Goal: Task Accomplishment & Management: Manage account settings

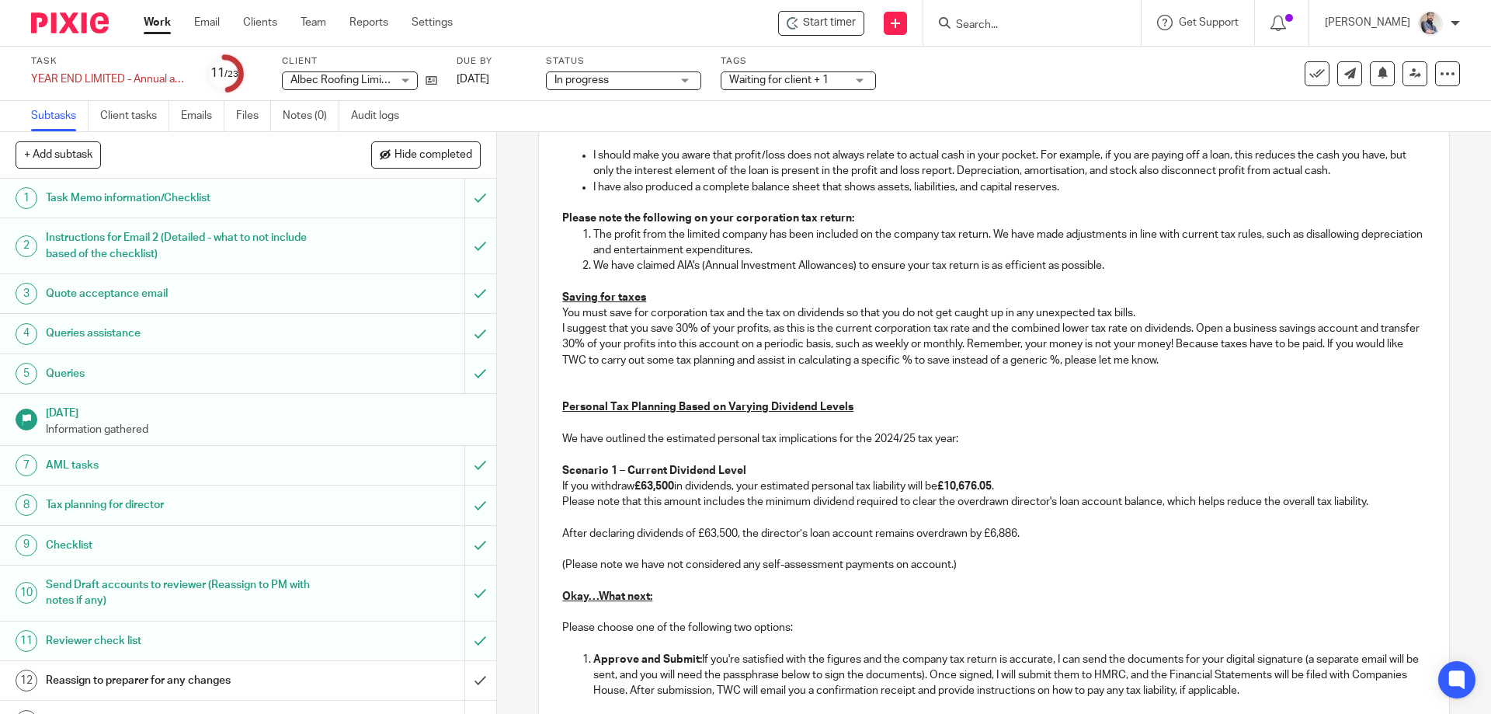
scroll to position [1139, 0]
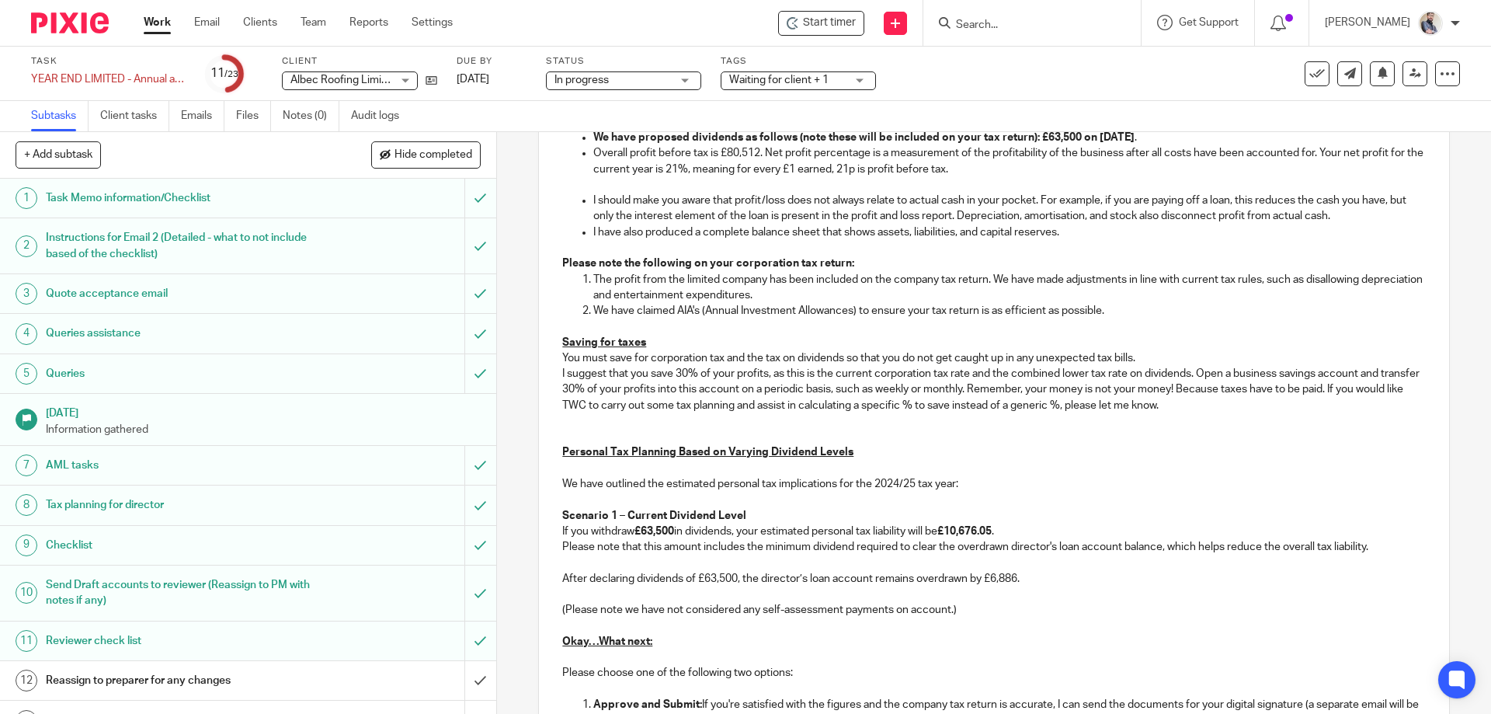
click at [580, 413] on p "To enrich screen reader interactions, please activate Accessibility in Grammarl…" at bounding box center [993, 421] width 863 height 16
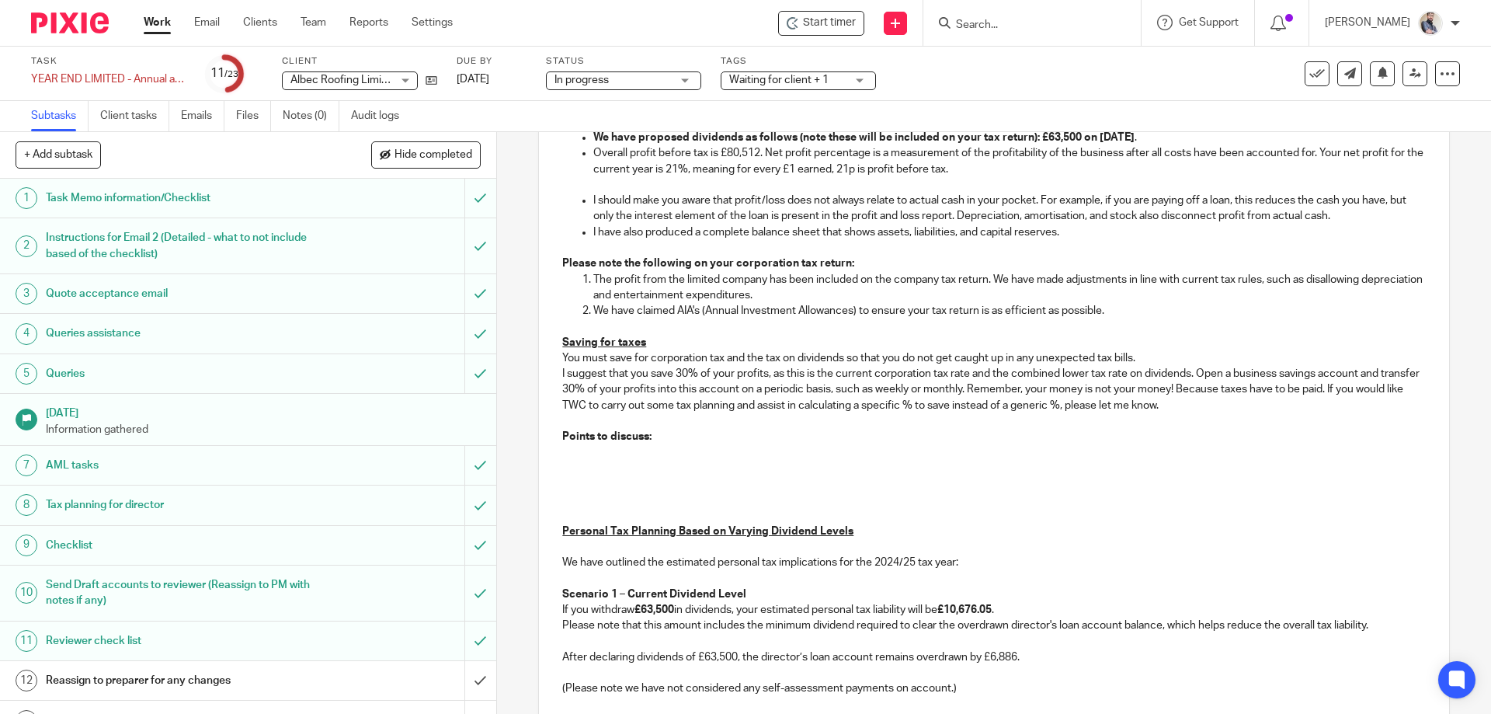
click at [608, 459] on p "To enrich screen reader interactions, please activate Accessibility in Grammarl…" at bounding box center [993, 452] width 863 height 16
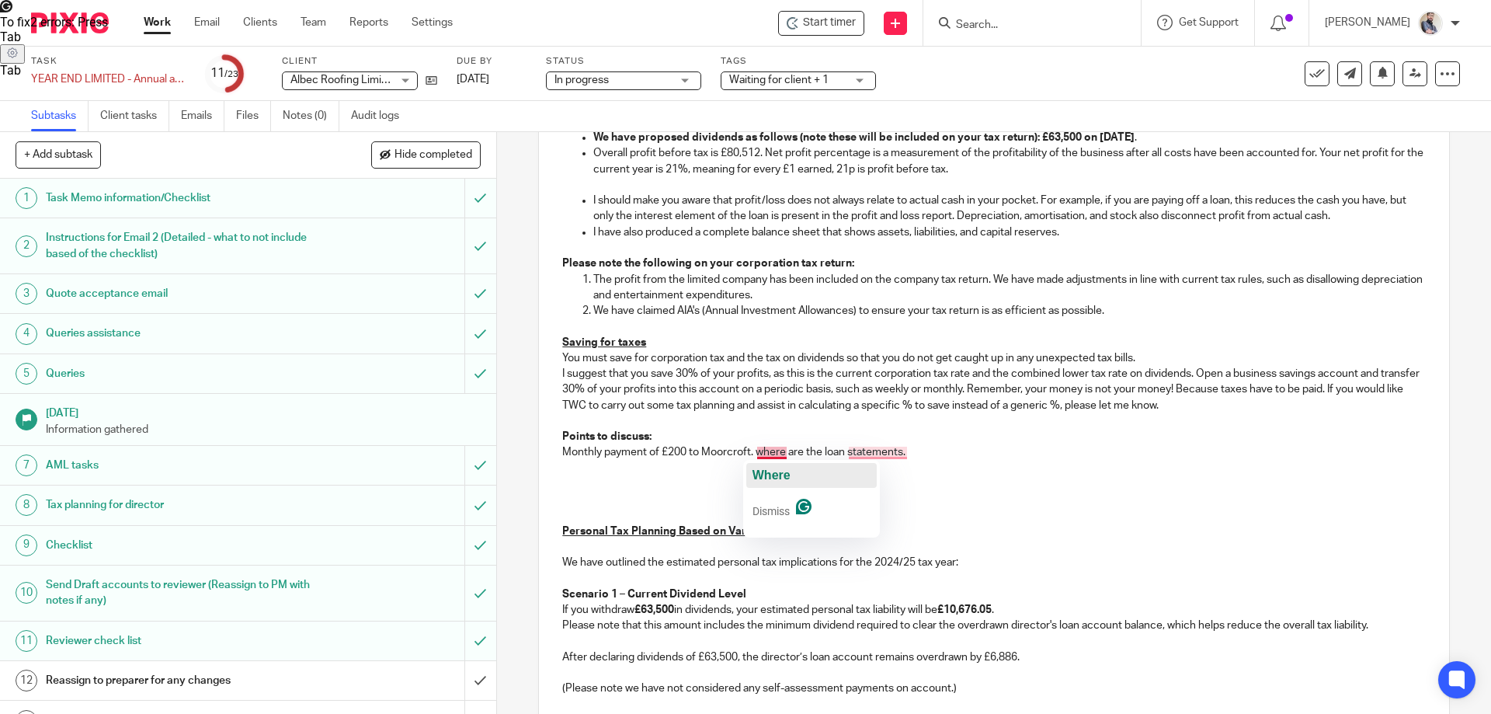
click at [764, 475] on span "Where" at bounding box center [772, 474] width 38 height 13
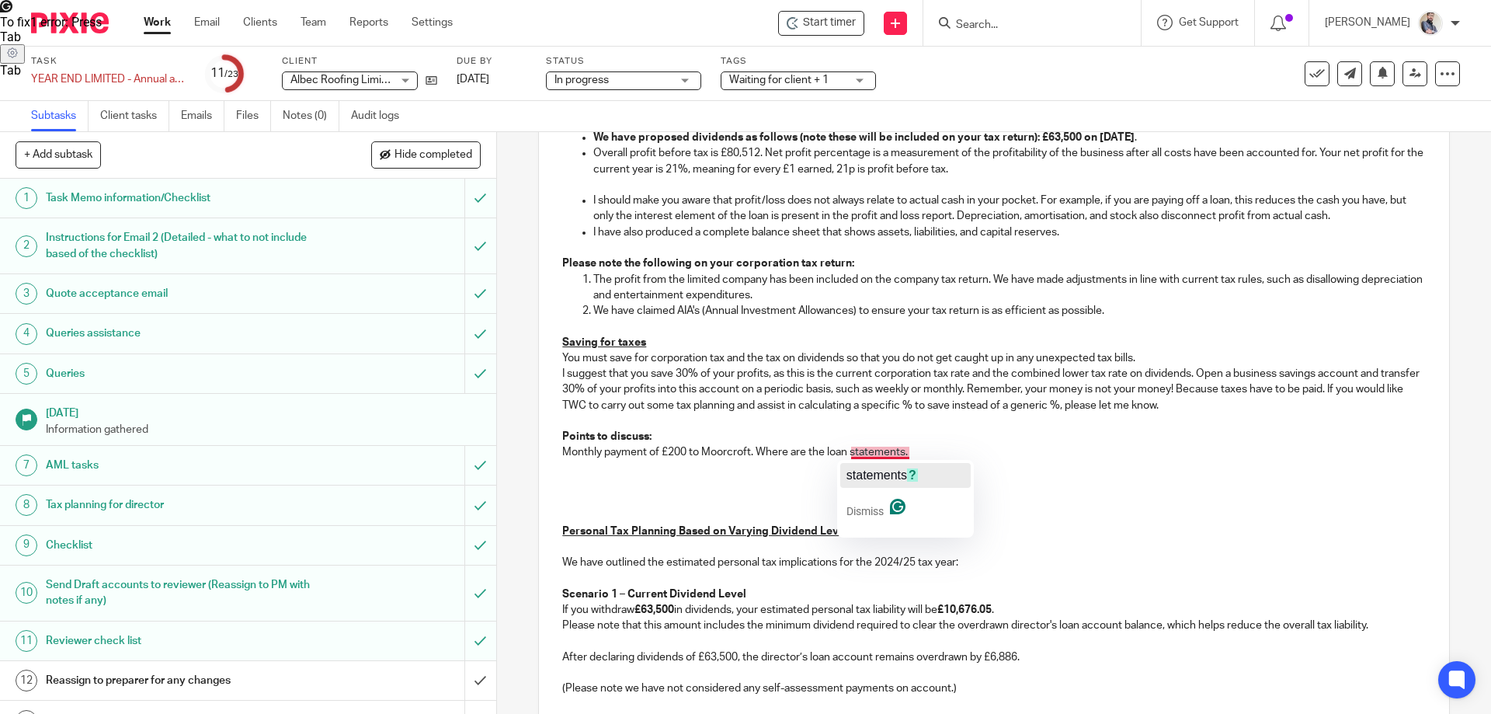
click at [880, 475] on span "statements" at bounding box center [877, 474] width 61 height 13
click at [925, 454] on p "Monthly payment of £200 to Moorcroft. Where are the loan statements?" at bounding box center [993, 452] width 863 height 16
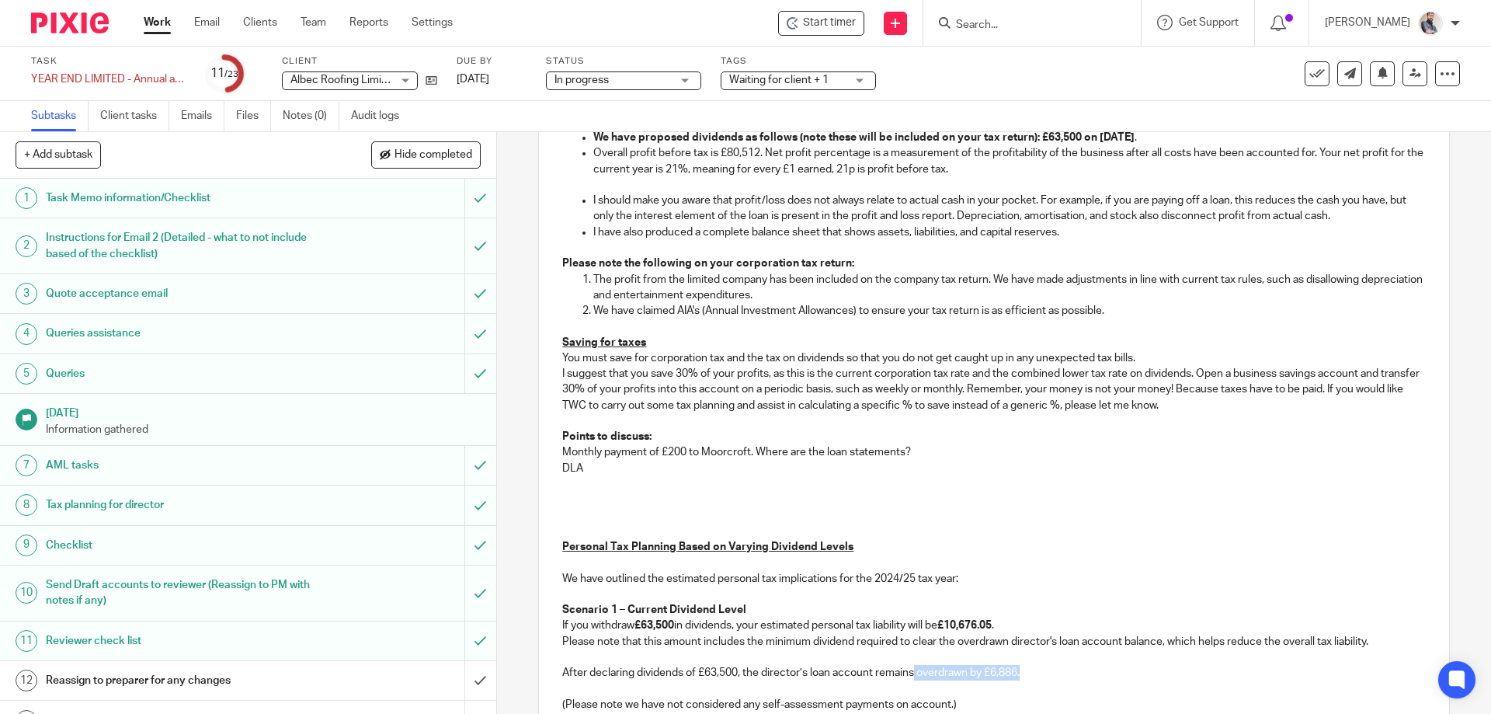
drag, startPoint x: 911, startPoint y: 672, endPoint x: 1023, endPoint y: 678, distance: 112.0
click at [1023, 678] on p "After declaring dividends of £63,500, the director’s loan account remains overd…" at bounding box center [993, 673] width 863 height 16
copy p "overdrawn by £6,886."
click at [589, 464] on p "DLA" at bounding box center [993, 469] width 863 height 16
click at [702, 461] on p "Overdrawn DLA by £6,886." at bounding box center [993, 469] width 863 height 16
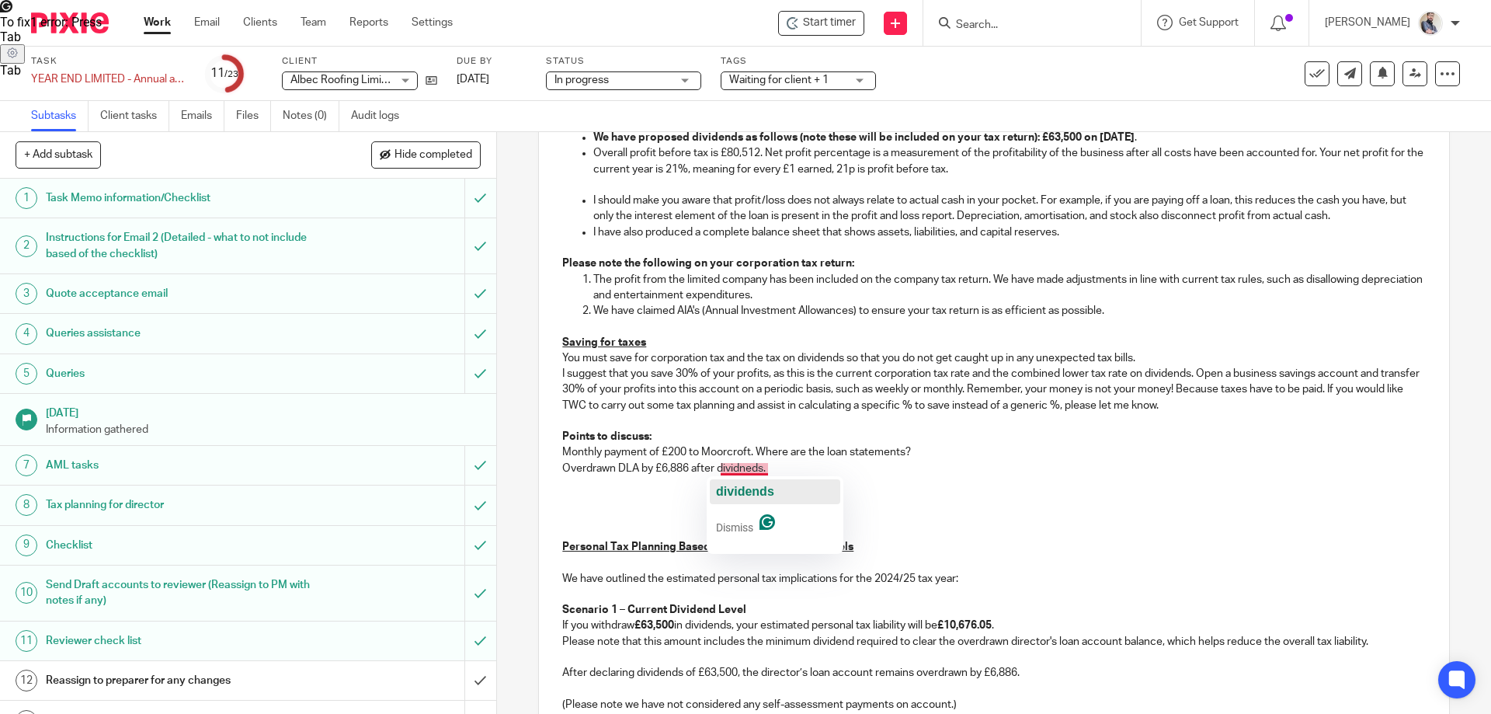
click at [754, 485] on span "dividends" at bounding box center [745, 491] width 58 height 13
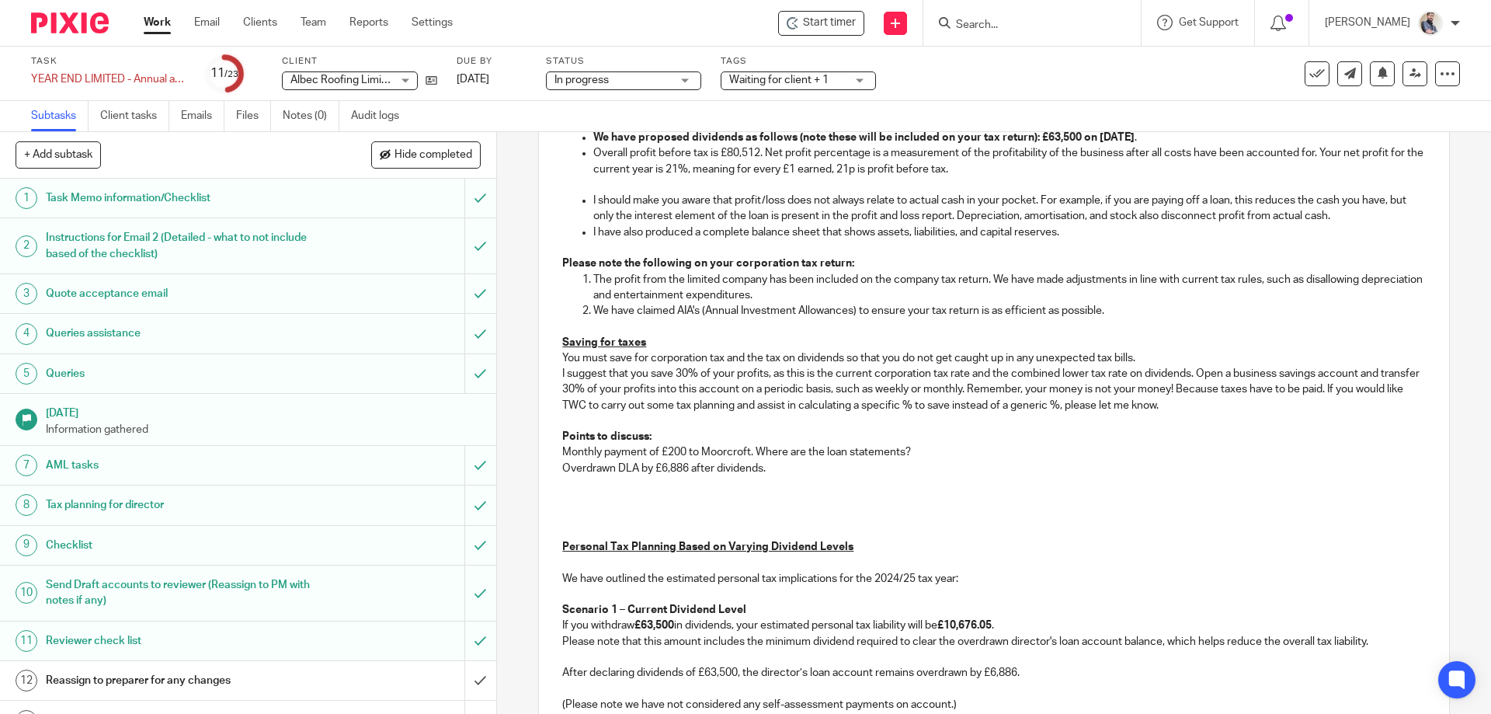
click at [669, 489] on p "To enrich screen reader interactions, please activate Accessibility in Grammarl…" at bounding box center [993, 484] width 863 height 16
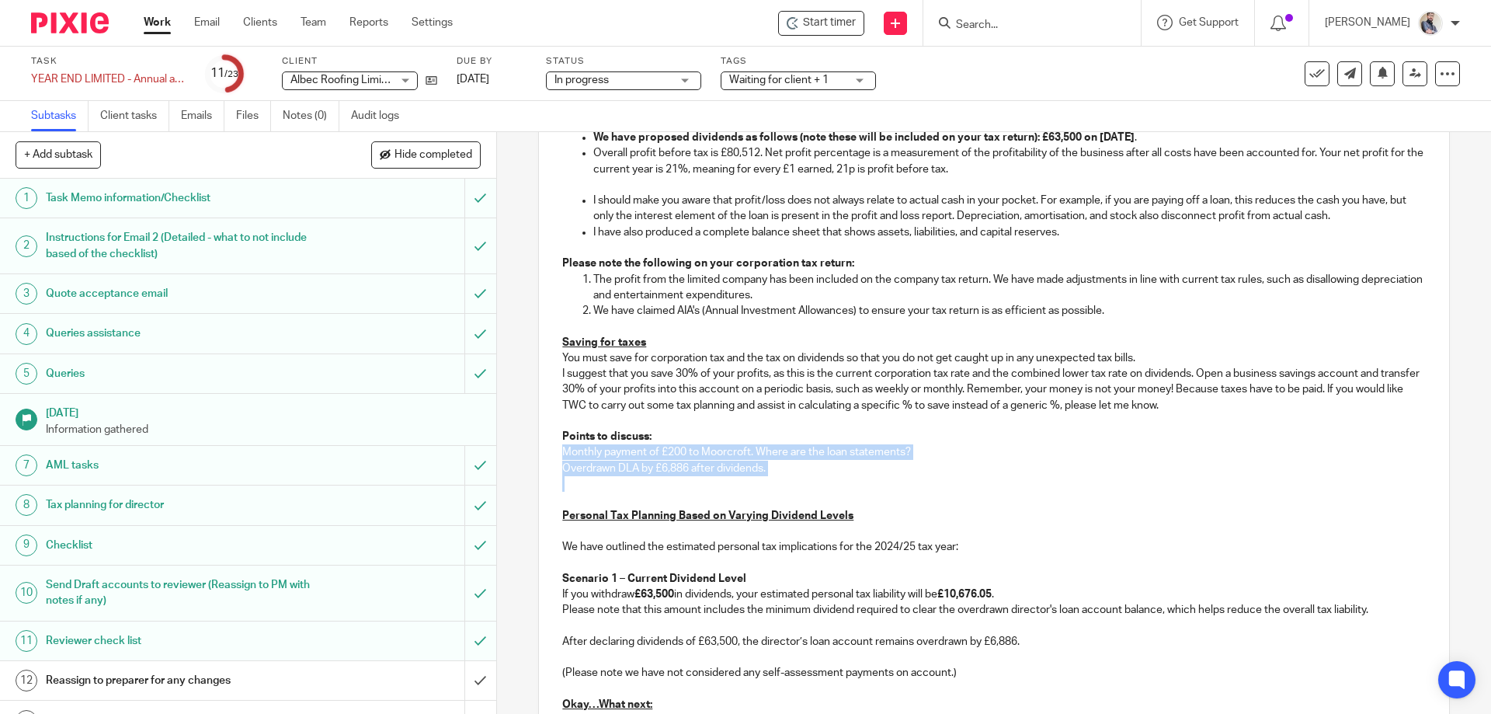
scroll to position [1544, 0]
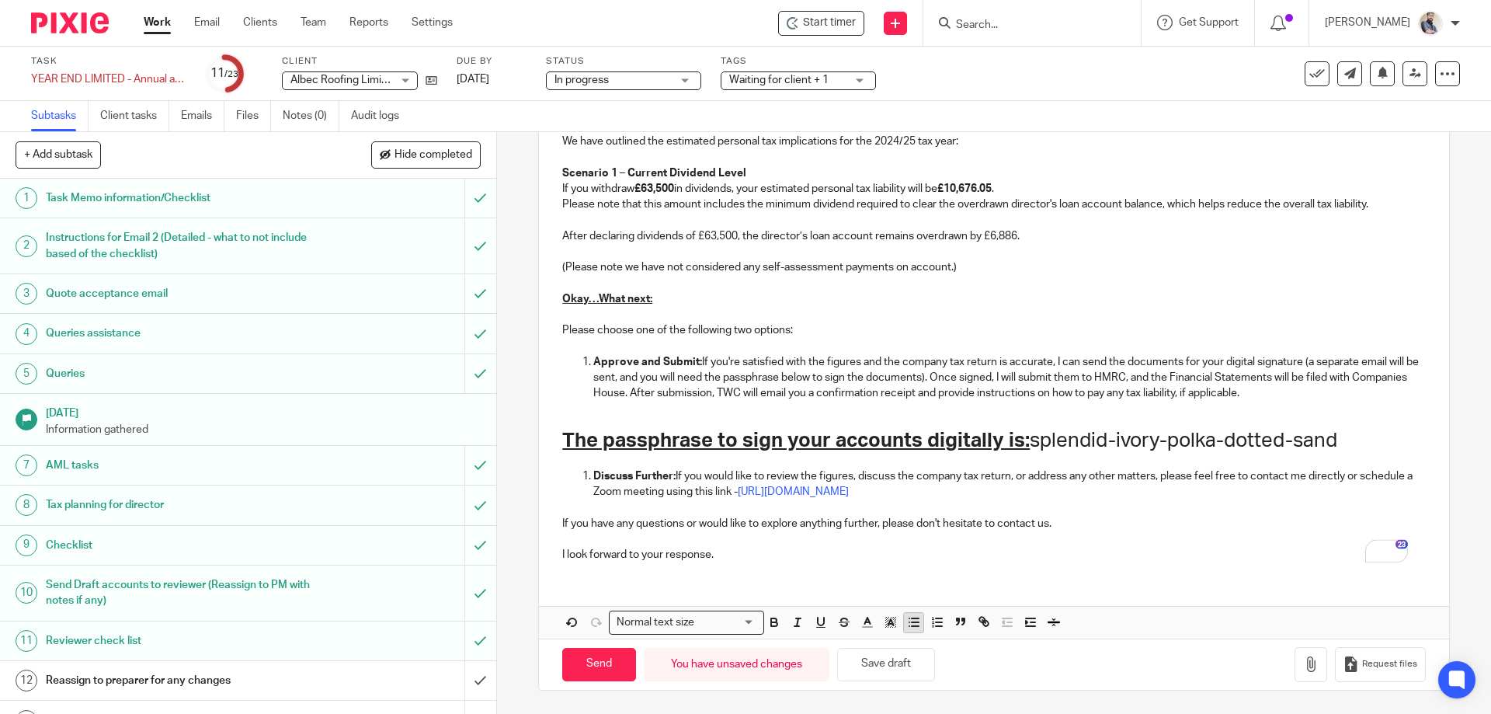
click at [913, 632] on button "button" at bounding box center [913, 622] width 19 height 19
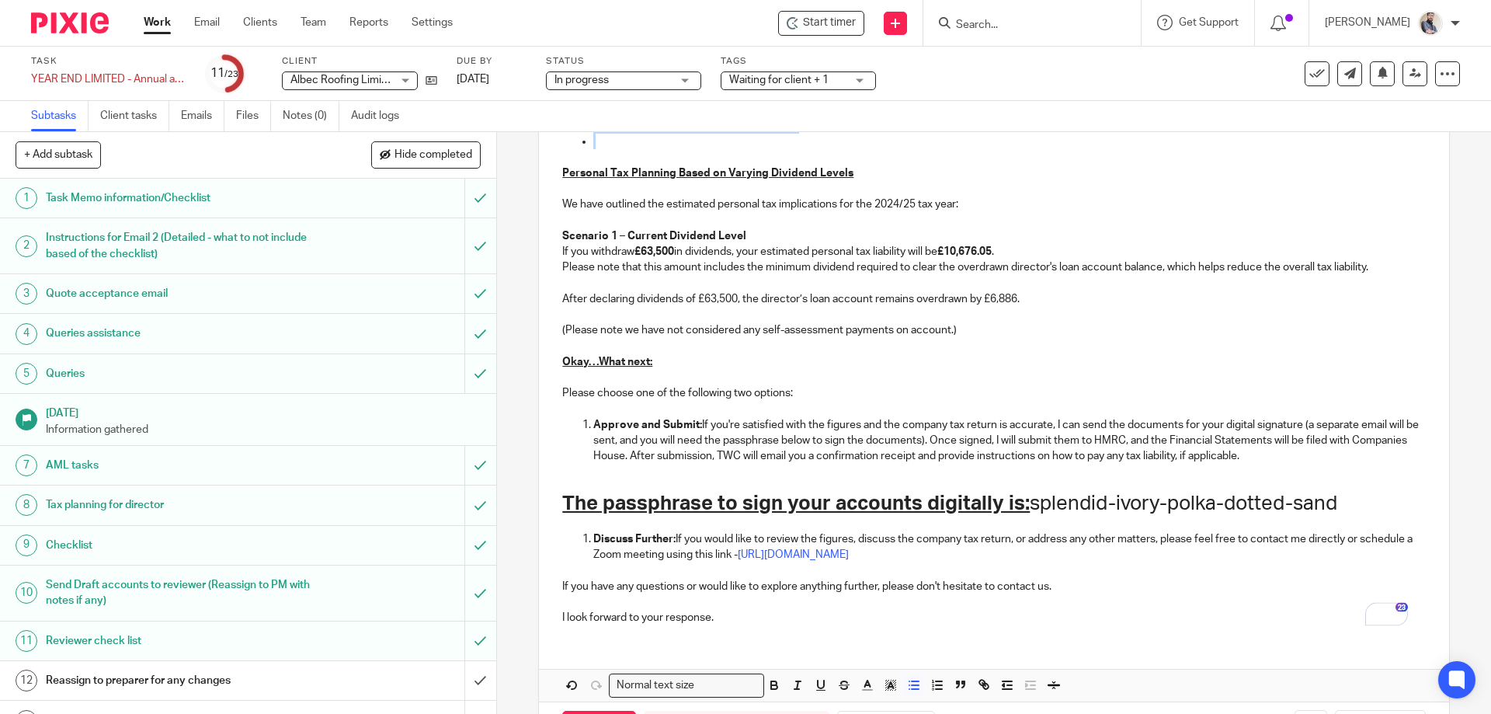
scroll to position [1274, 0]
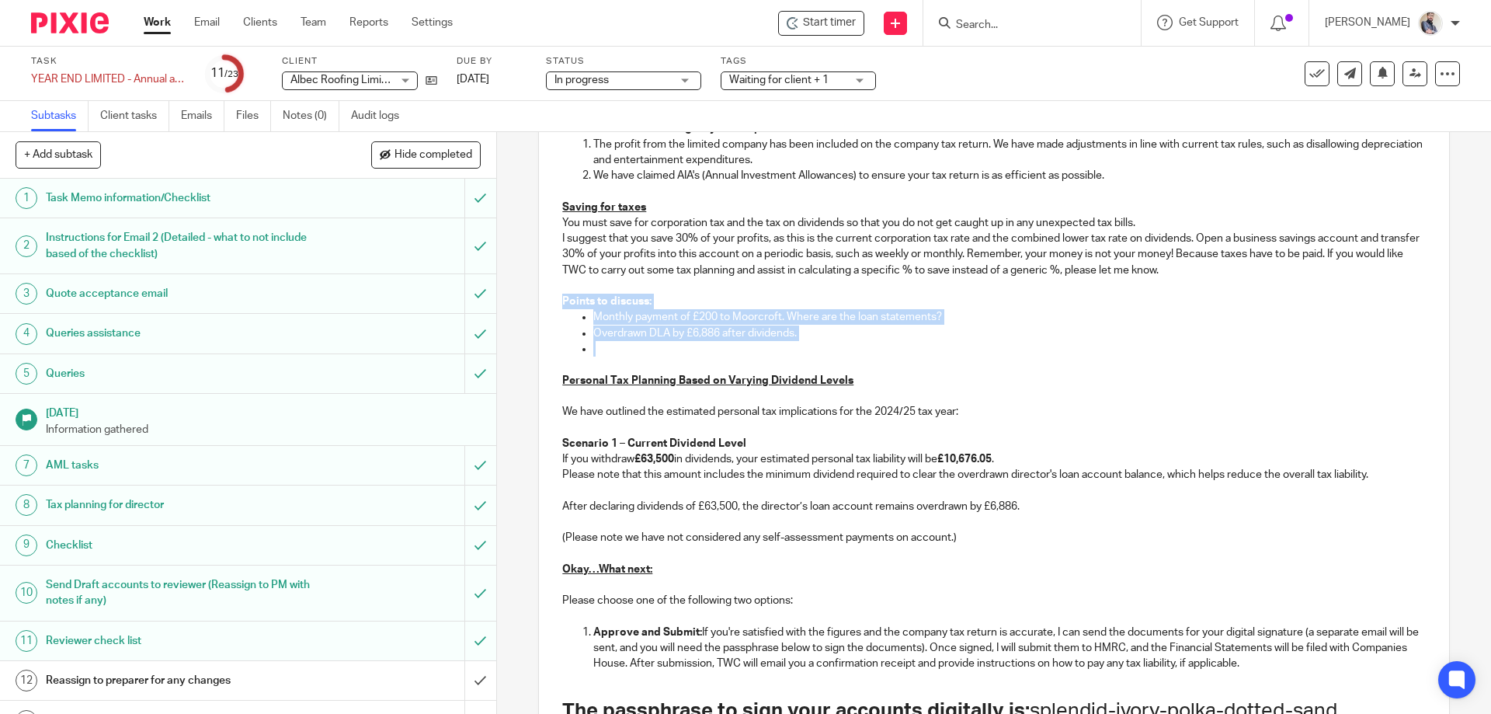
click at [599, 354] on p "To enrich screen reader interactions, please activate Accessibility in Grammarl…" at bounding box center [1009, 349] width 832 height 16
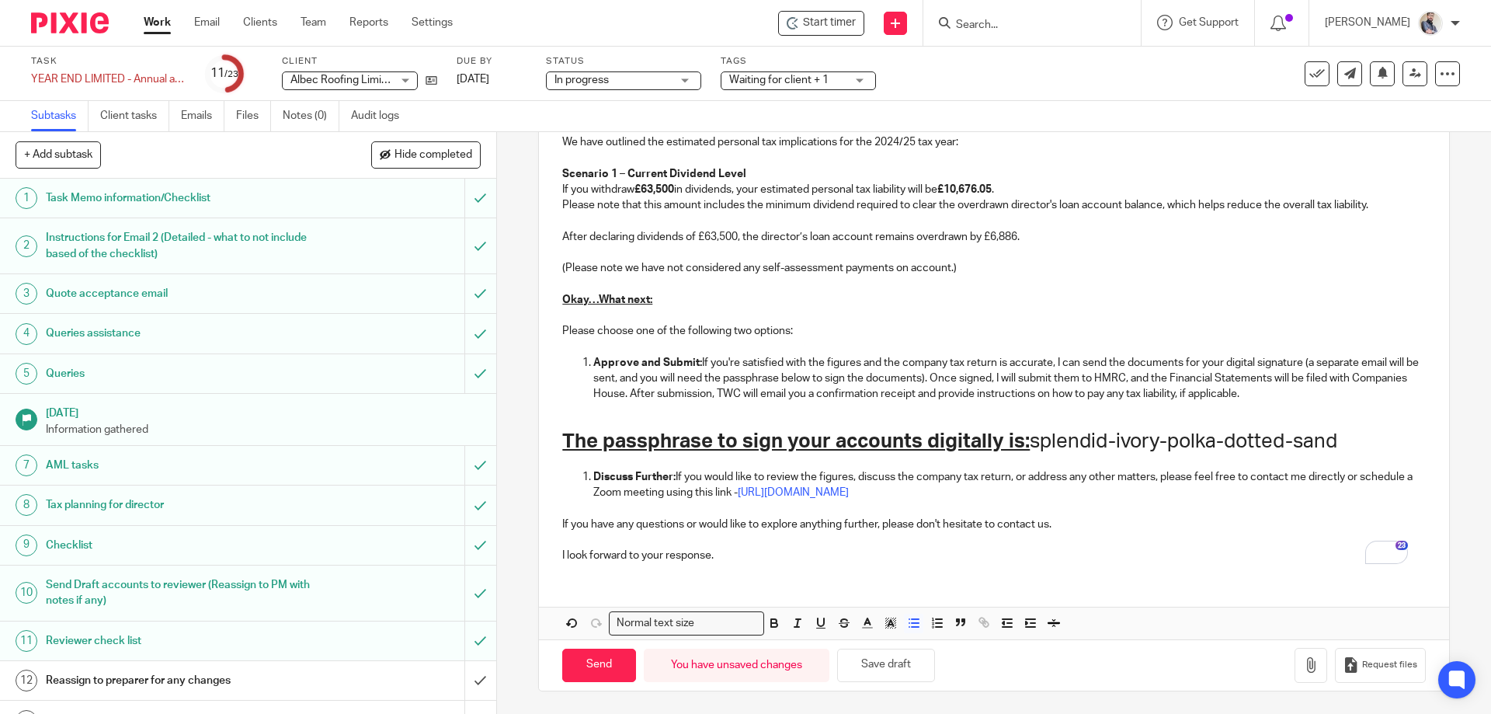
scroll to position [1544, 0]
click at [896, 660] on button "Save draft" at bounding box center [886, 664] width 98 height 33
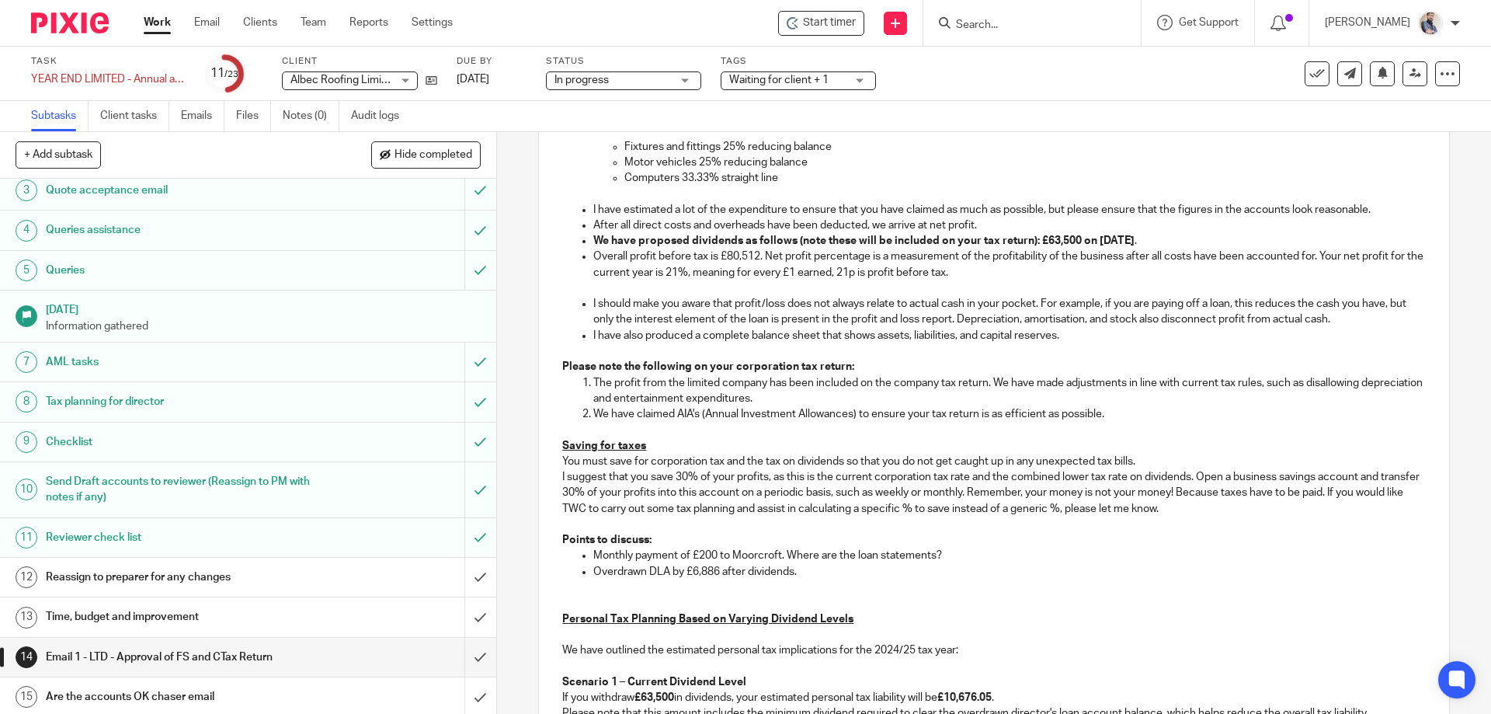
scroll to position [1346, 0]
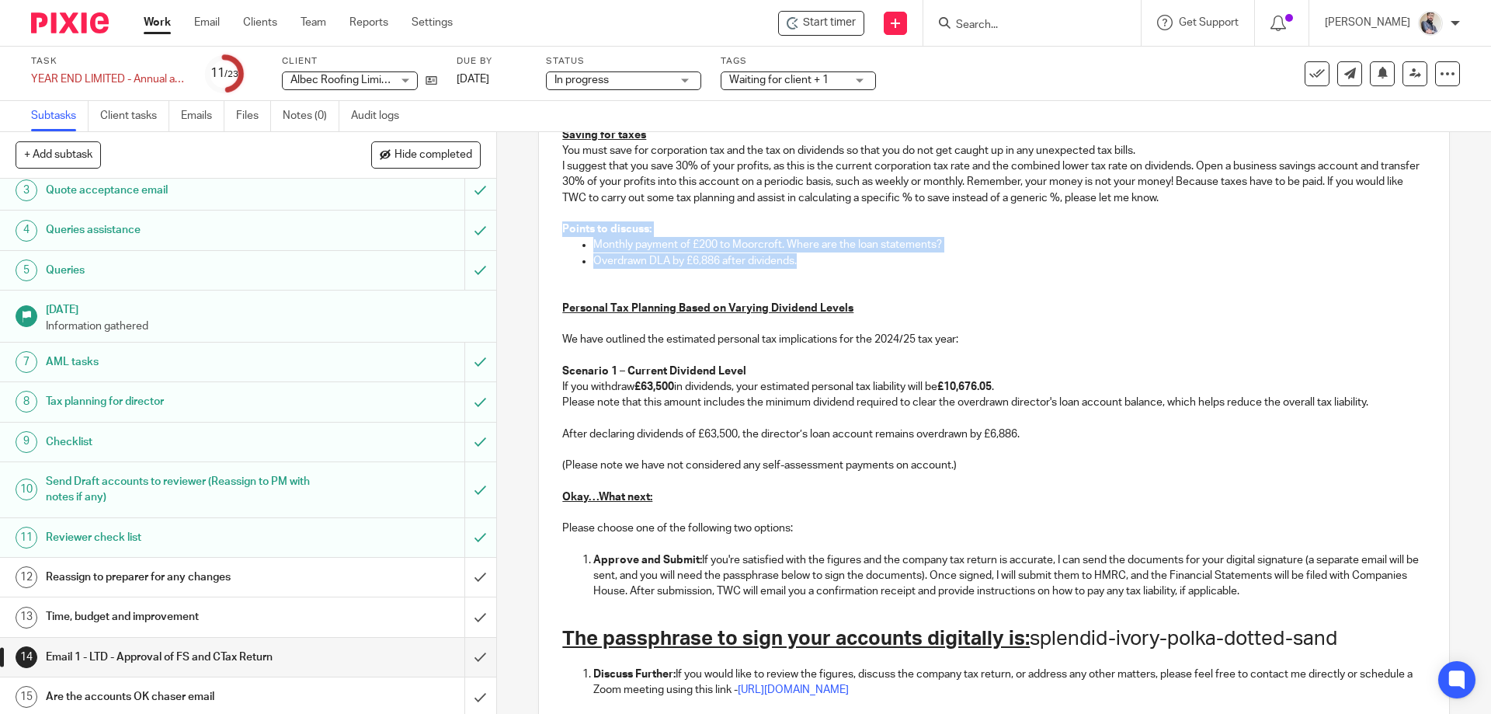
drag, startPoint x: 799, startPoint y: 266, endPoint x: 557, endPoint y: 229, distance: 245.2
copy div "Points to discuss: Monthly payment of £200 to Moorcroft. Where are the loan sta…"
click at [1068, 322] on p "To enrich screen reader interactions, please activate Accessibility in Grammarl…" at bounding box center [993, 324] width 863 height 16
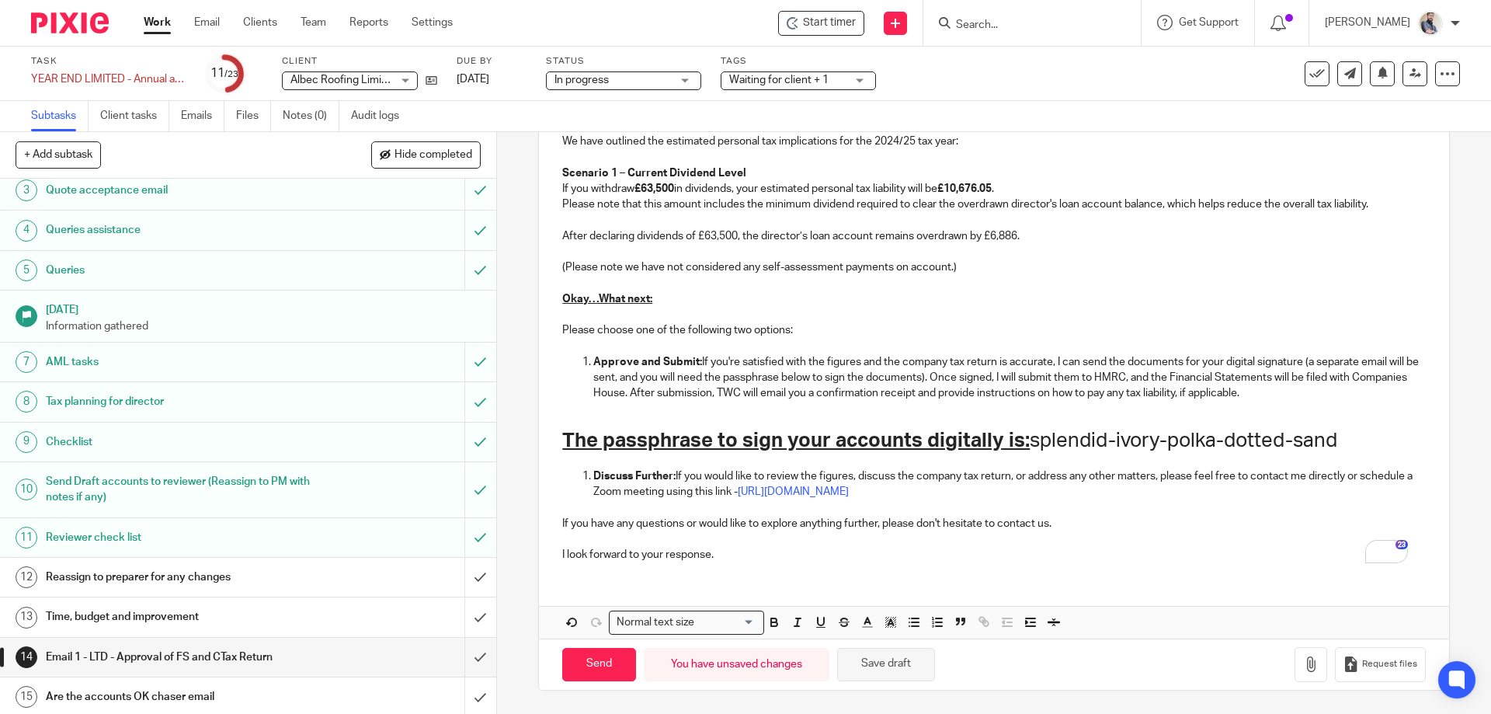
click at [875, 667] on button "Save draft" at bounding box center [886, 664] width 98 height 33
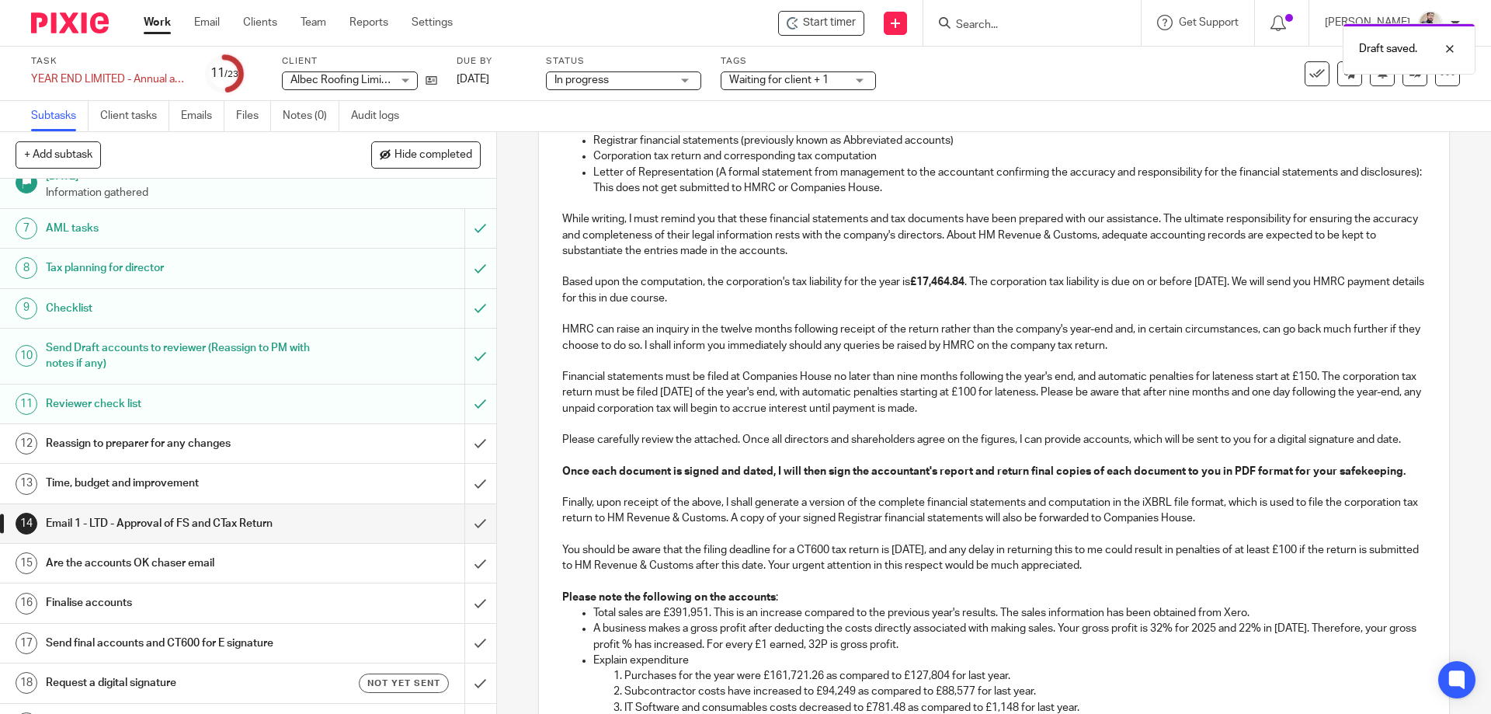
scroll to position [426, 0]
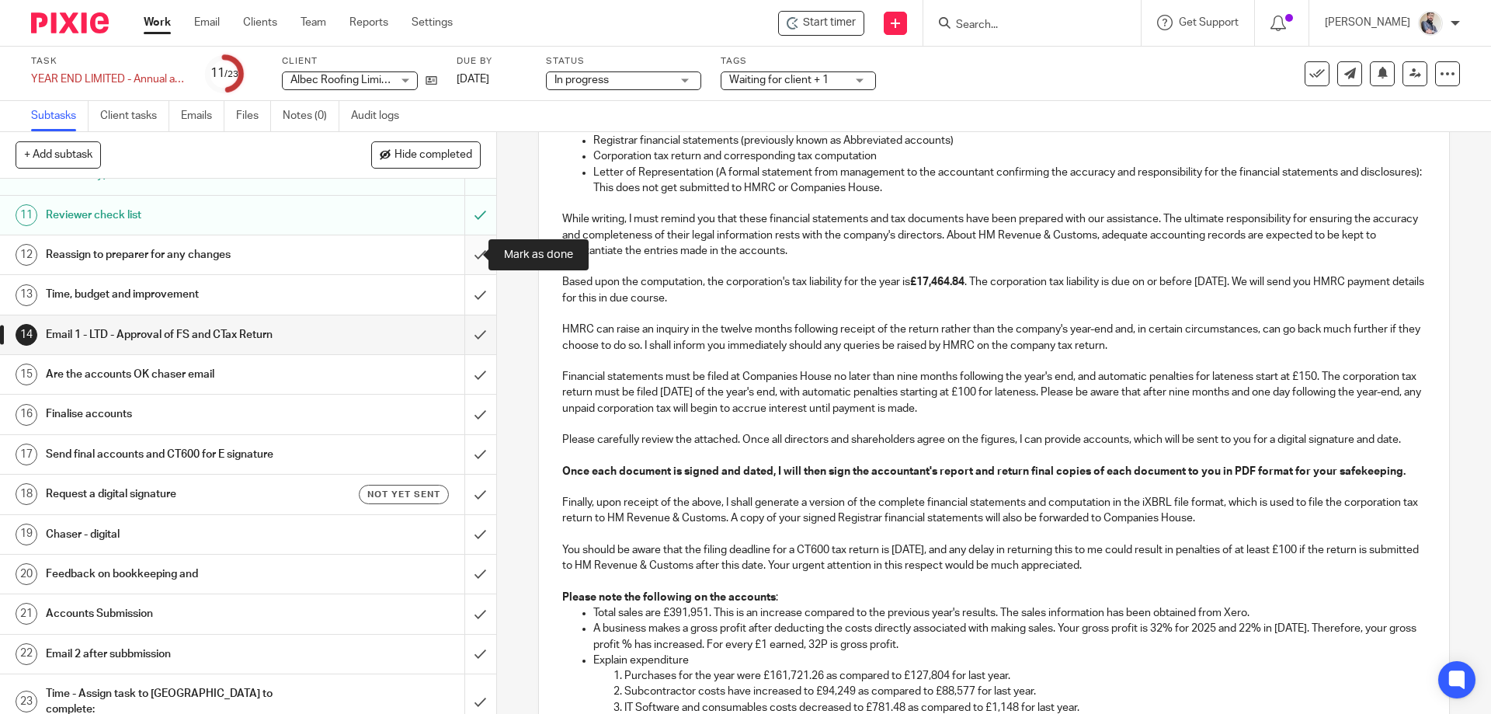
click at [470, 248] on input "submit" at bounding box center [248, 254] width 496 height 39
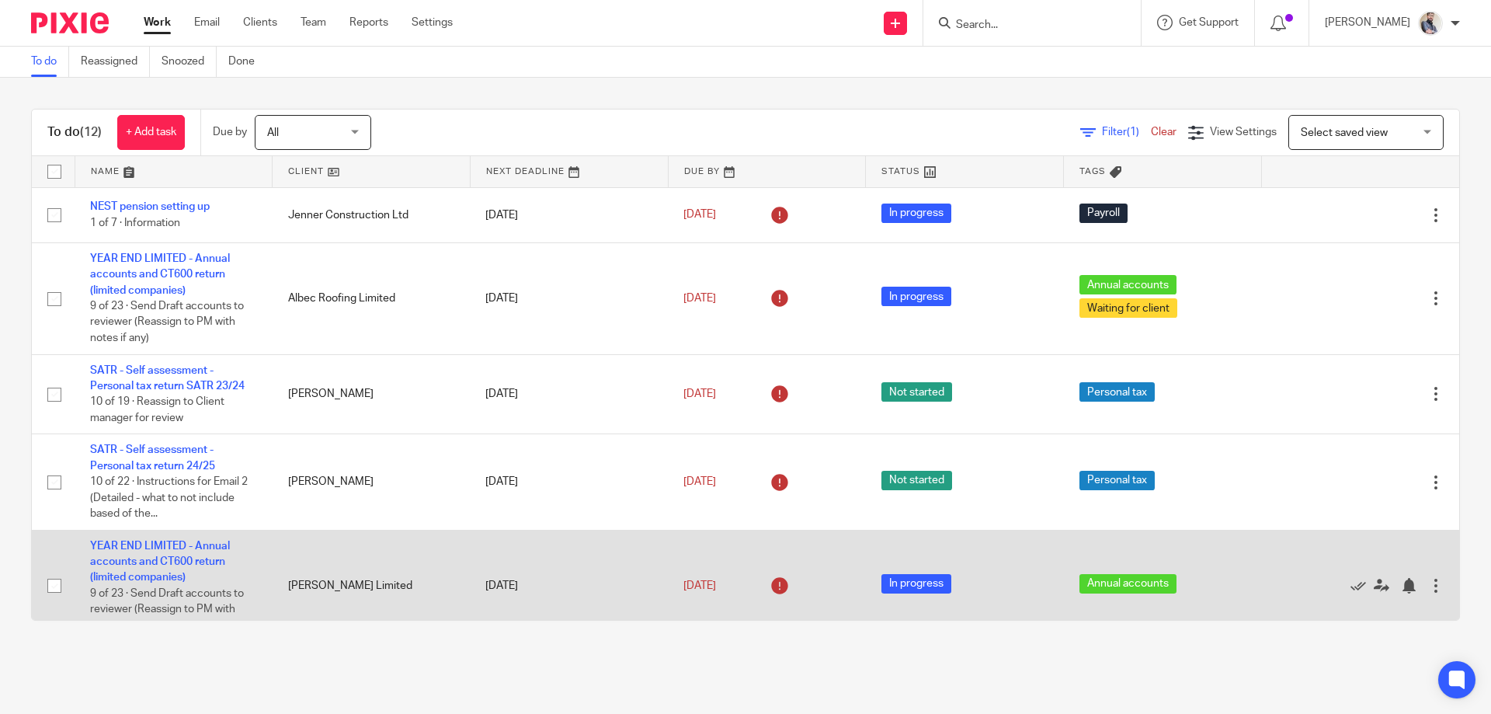
scroll to position [207, 0]
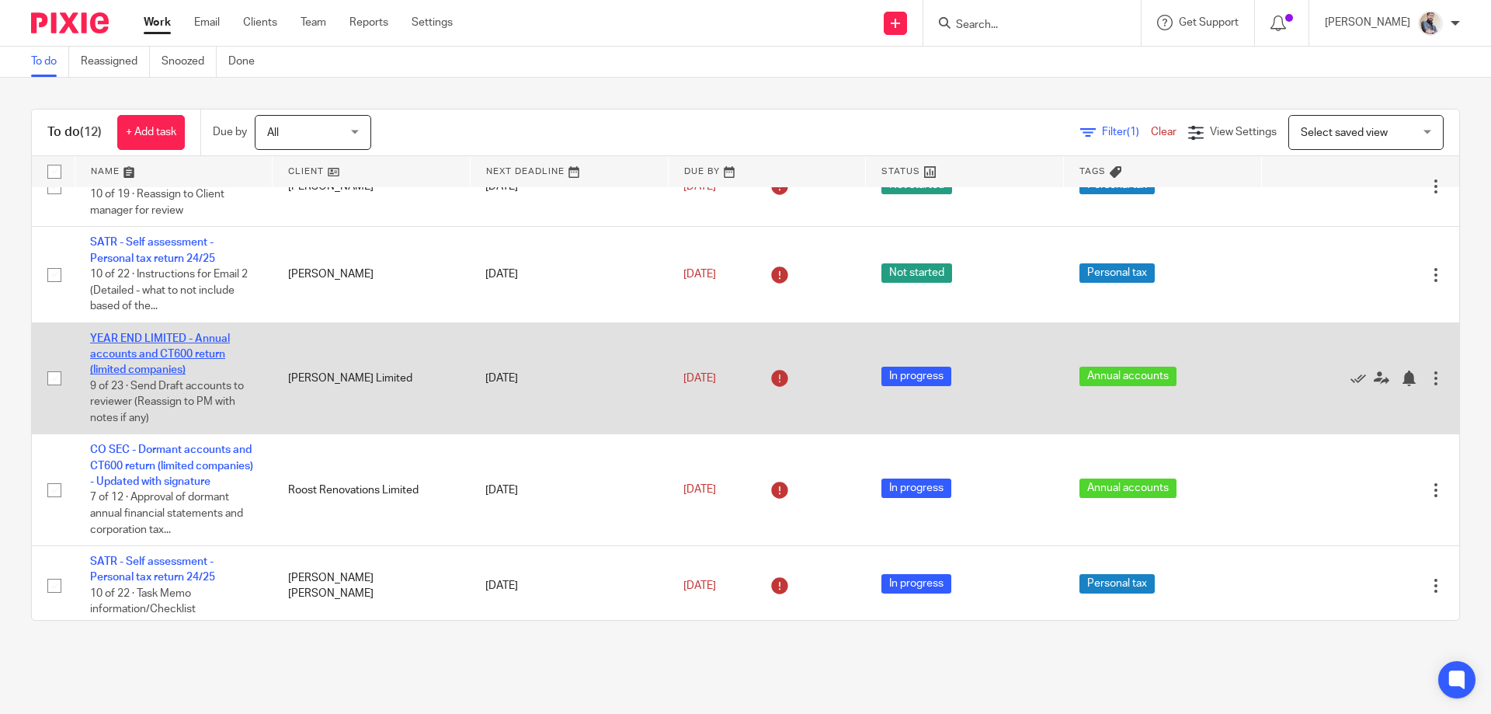
click at [164, 343] on link "YEAR END LIMITED - Annual accounts and CT600 return (limited companies)" at bounding box center [160, 354] width 140 height 43
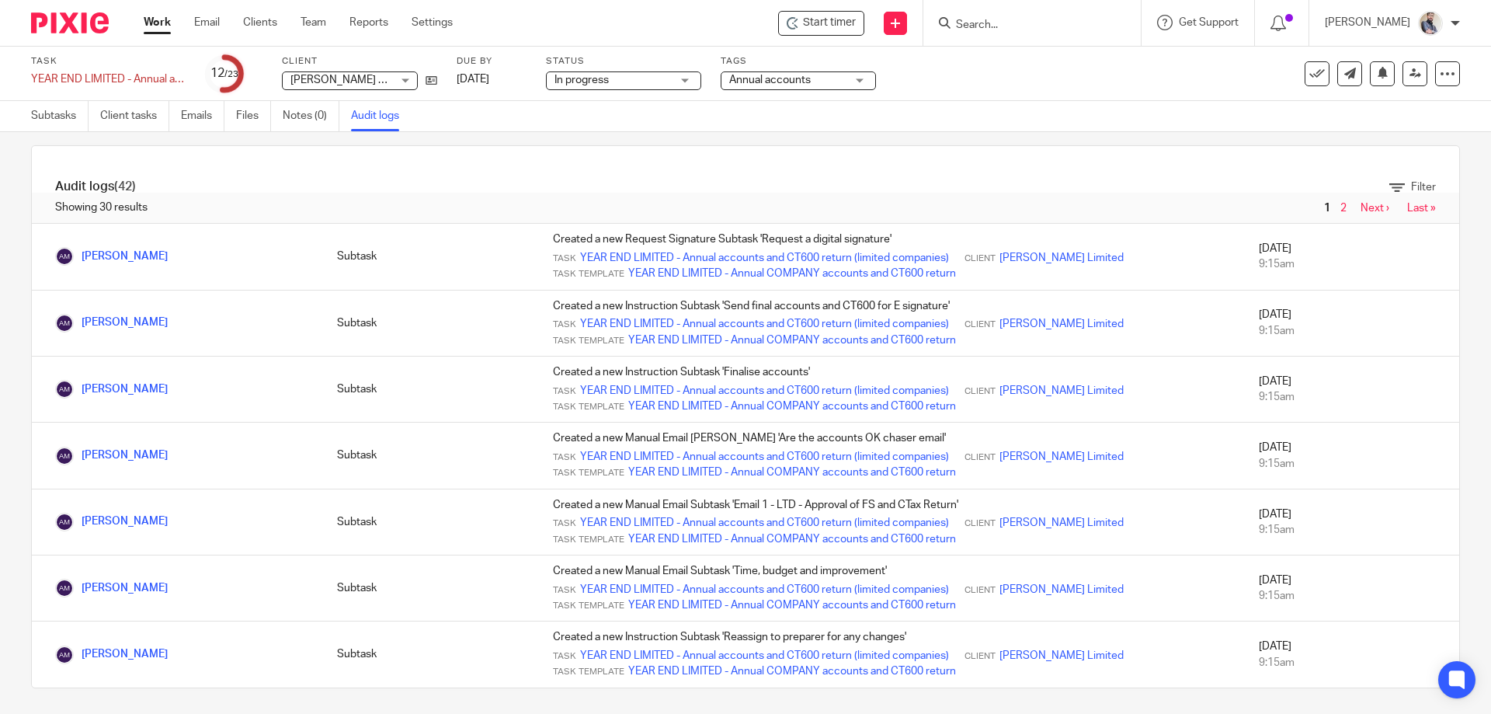
scroll to position [23, 0]
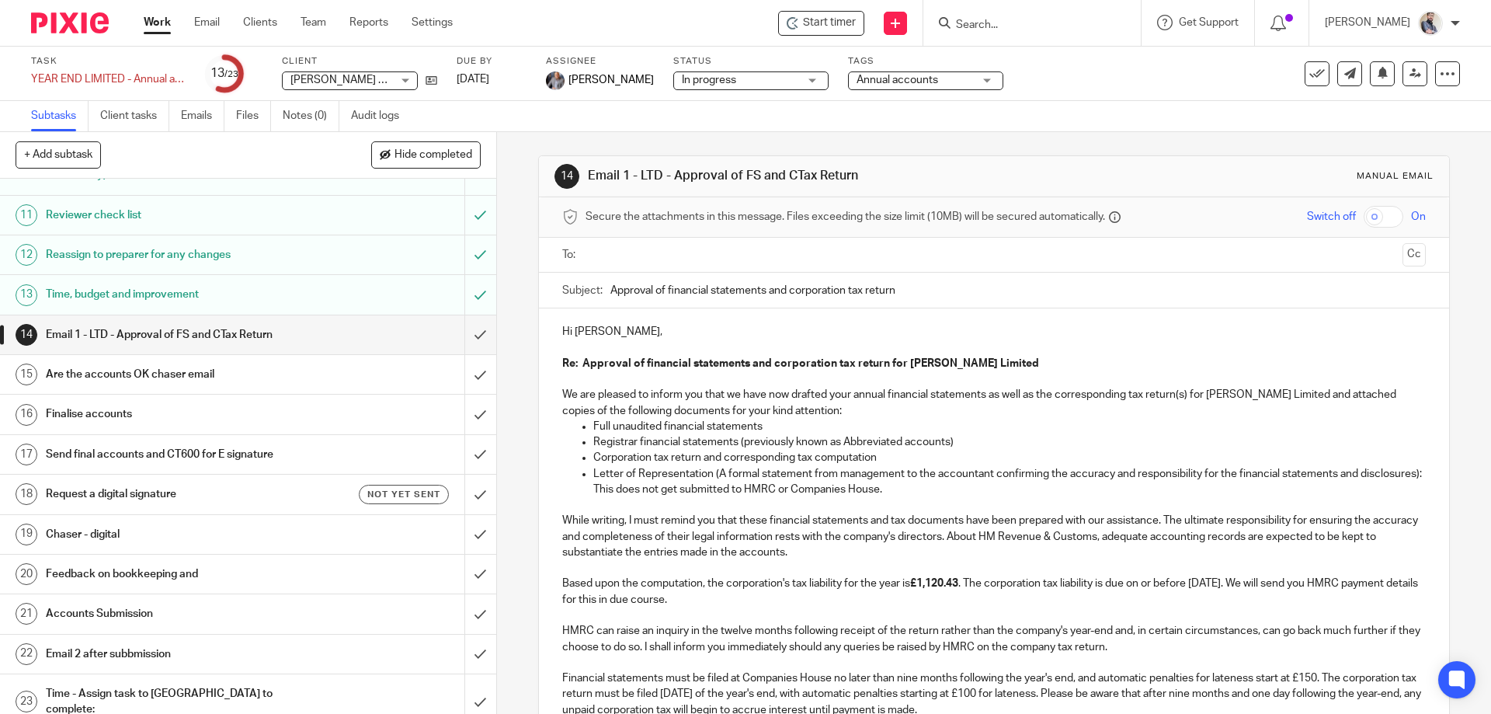
scroll to position [1243, 0]
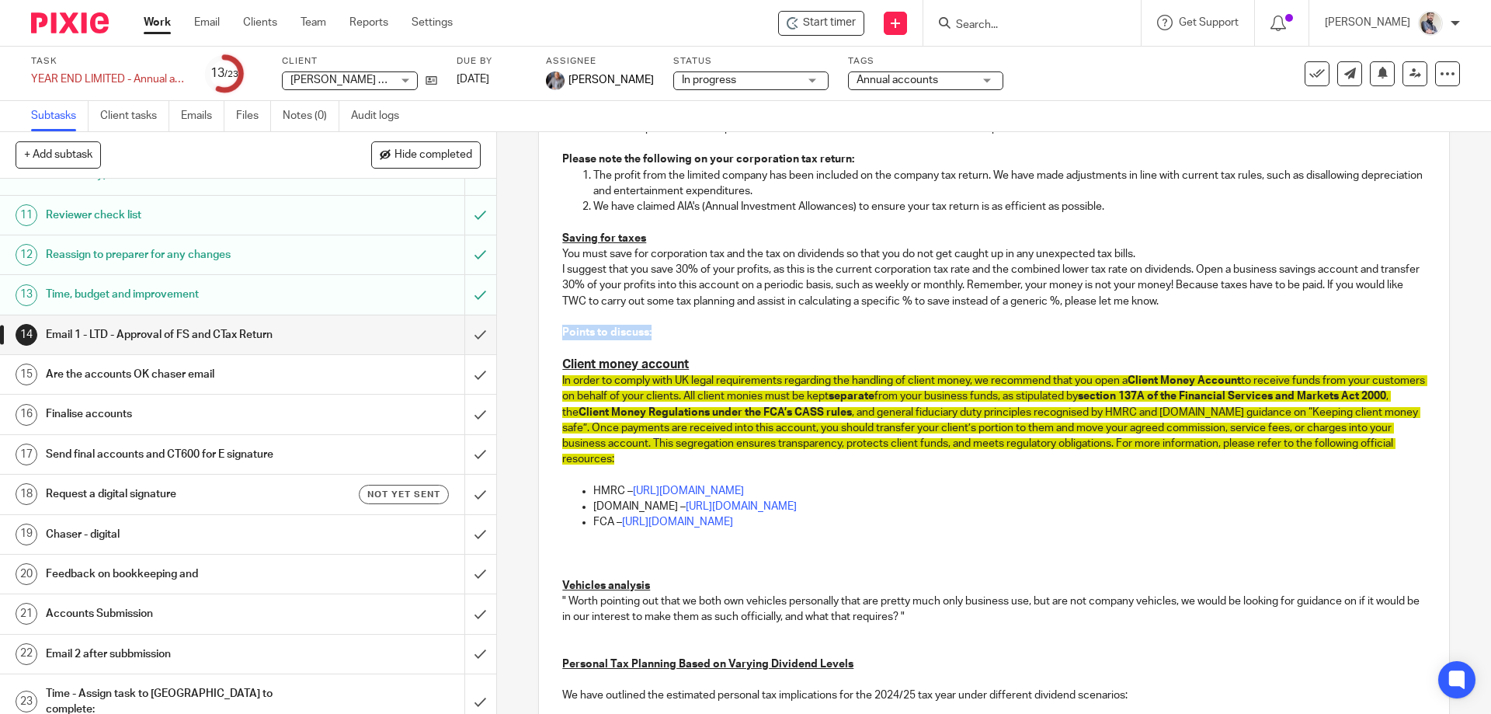
drag, startPoint x: 652, startPoint y: 336, endPoint x: 557, endPoint y: 335, distance: 95.5
click at [557, 335] on div "Hi Bradley, Re: Approval of financial statements and corporation tax return for…" at bounding box center [993, 121] width 909 height 2110
copy strong "Points to discuss:"
click at [706, 341] on p "To enrich screen reader interactions, please activate Accessibility in Grammarl…" at bounding box center [993, 348] width 863 height 16
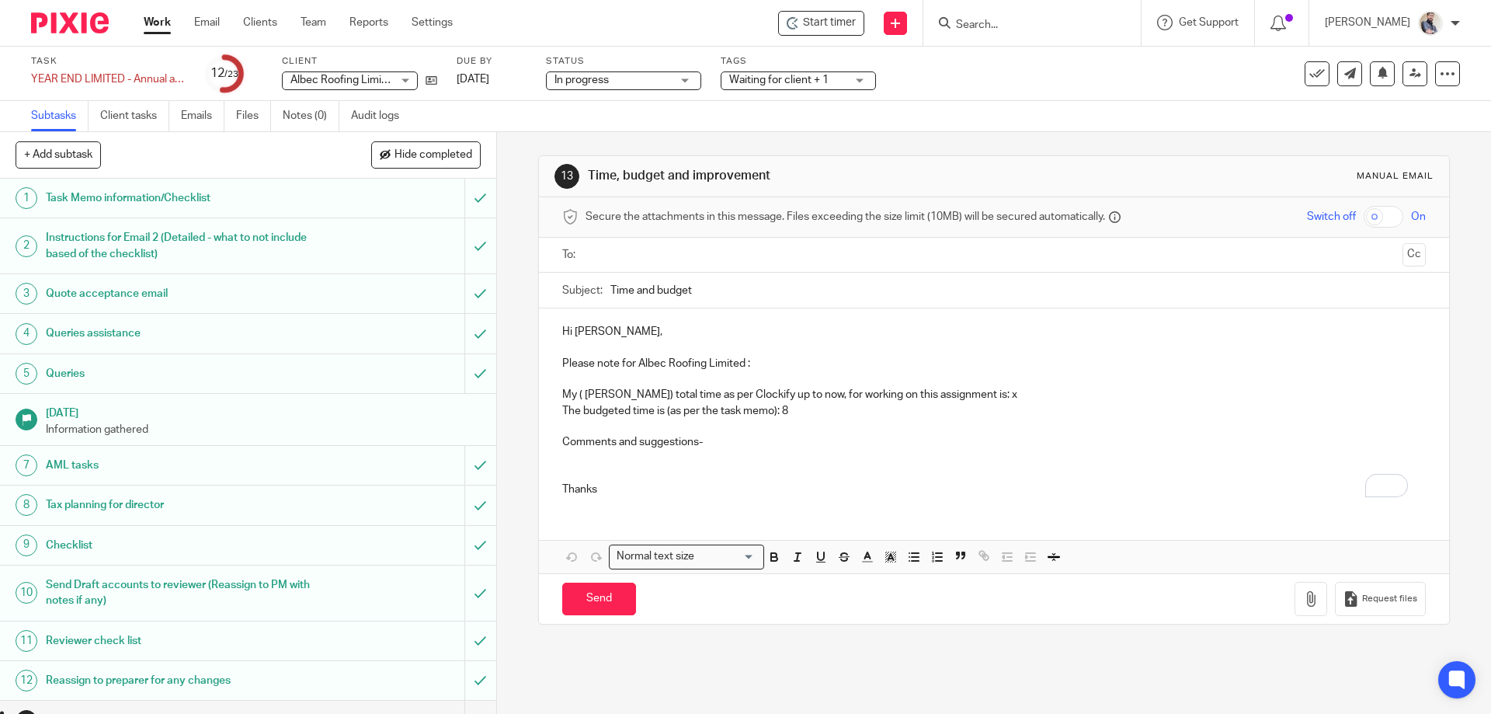
click at [1052, 398] on p "My ( [PERSON_NAME]) total time as per Clockify up to now, for working on this a…" at bounding box center [993, 395] width 863 height 16
click at [920, 600] on button "Save draft" at bounding box center [886, 599] width 98 height 33
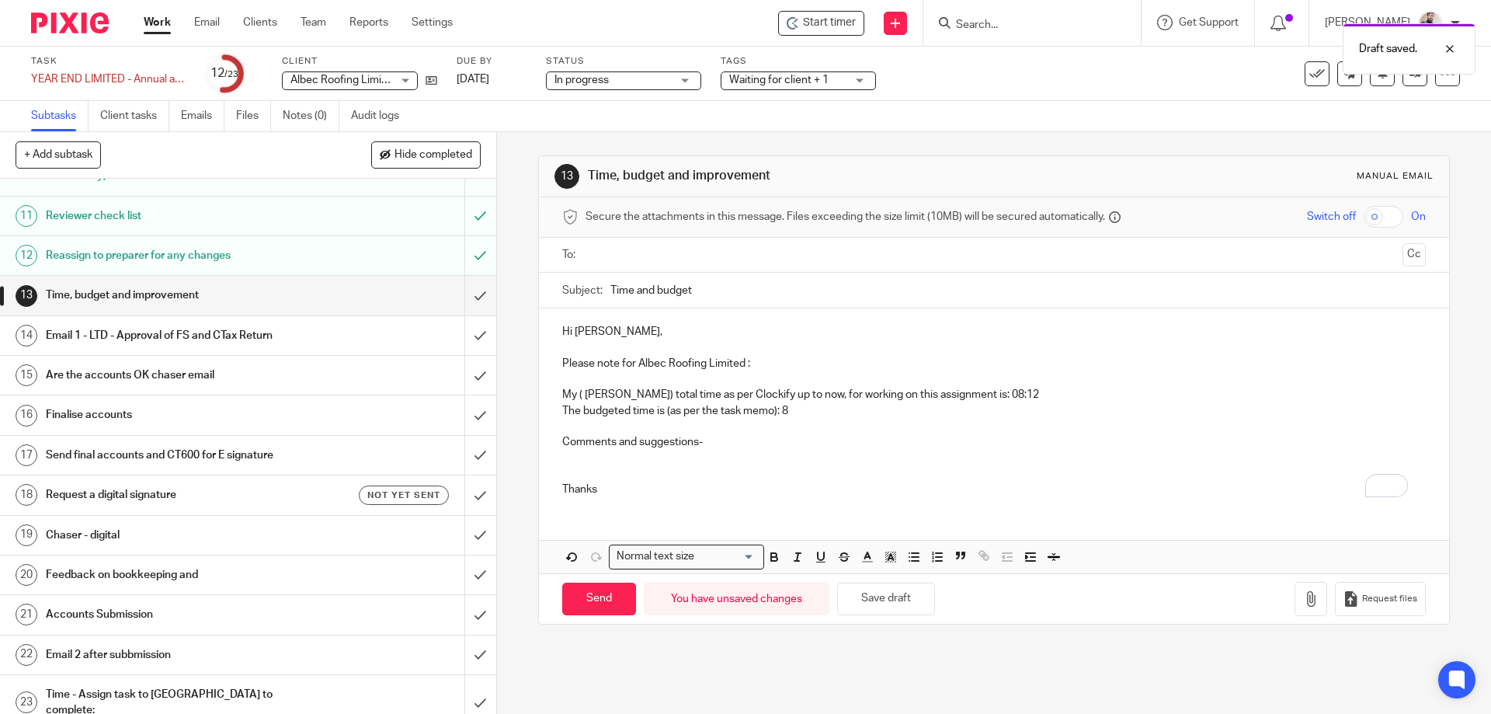
scroll to position [426, 0]
click at [306, 340] on div "Email 1 - LTD - Approval of FS and CTax Return" at bounding box center [247, 334] width 403 height 23
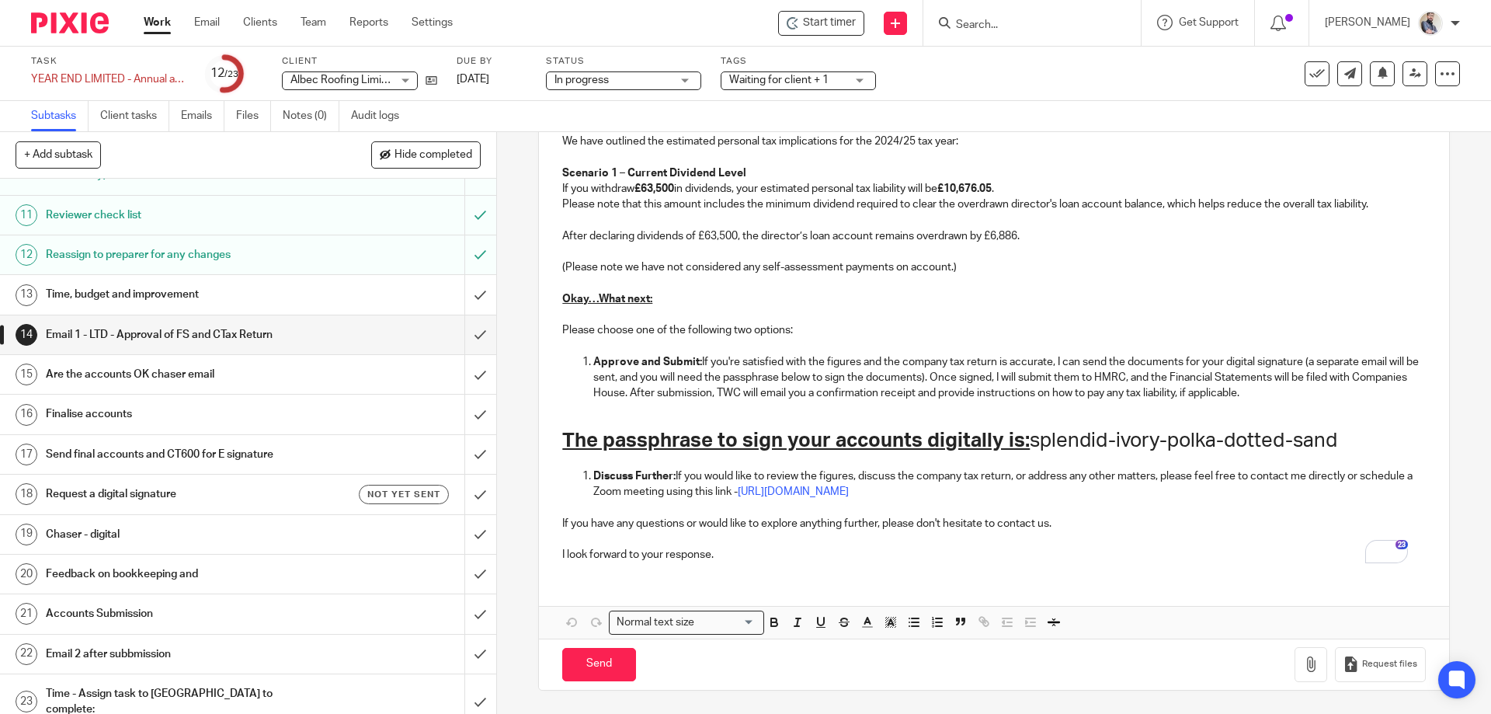
scroll to position [1026, 0]
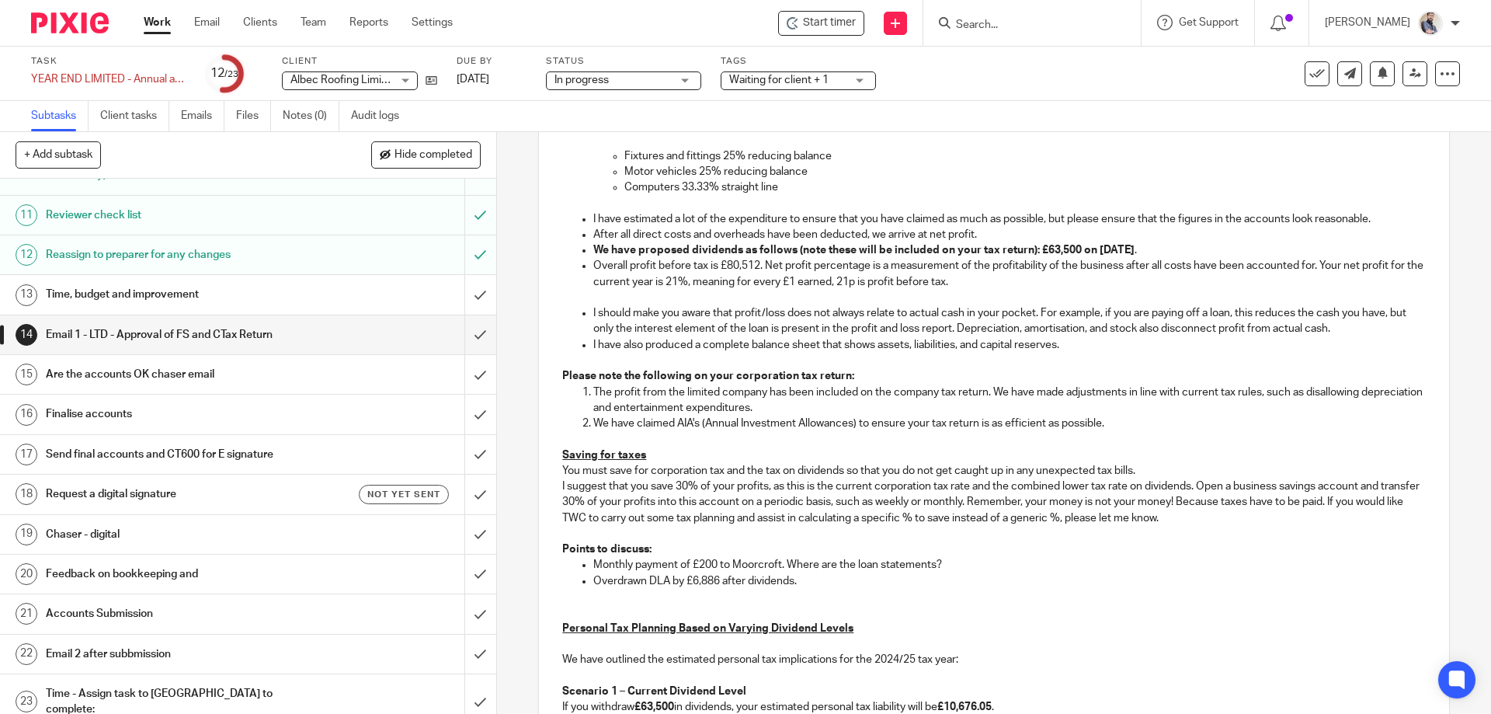
click at [761, 367] on p "To enrich screen reader interactions, please activate Accessibility in Grammarl…" at bounding box center [993, 361] width 863 height 16
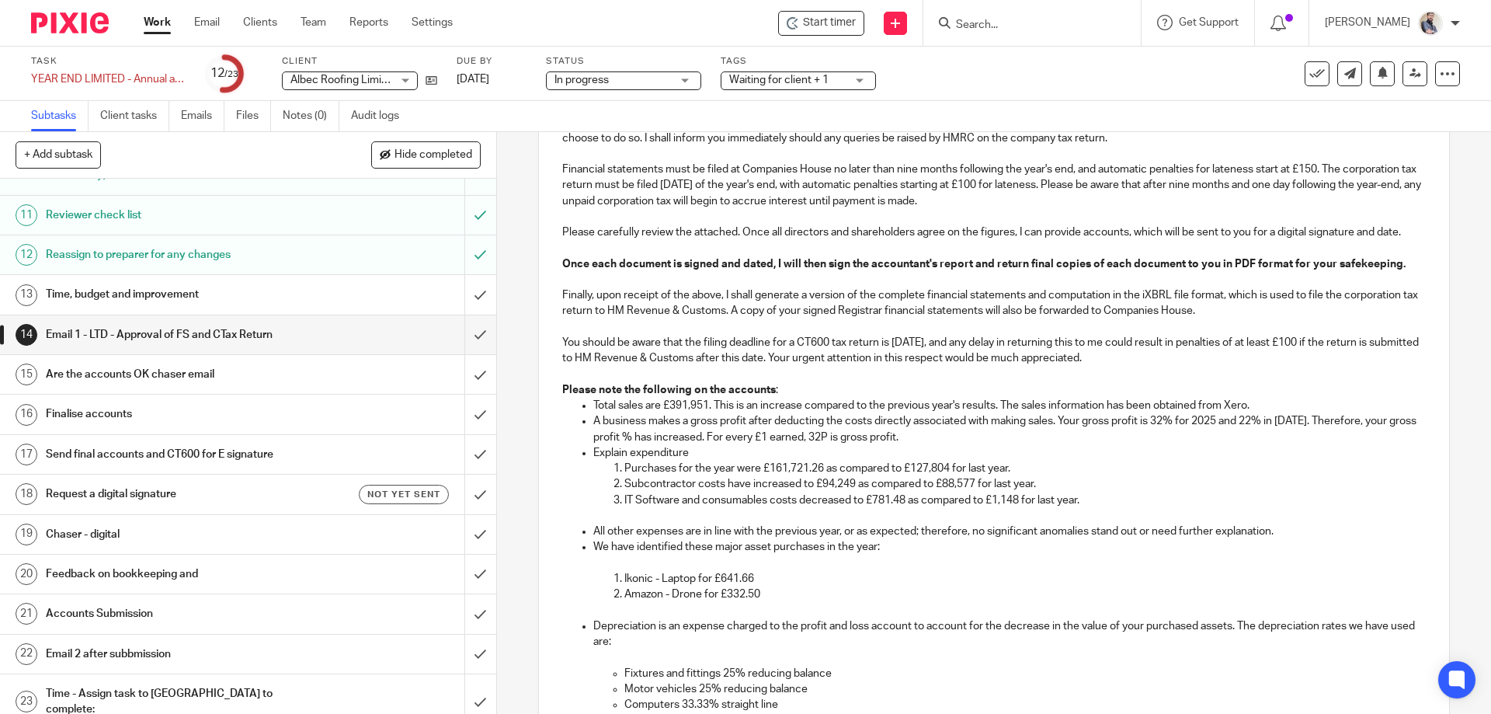
scroll to position [0, 0]
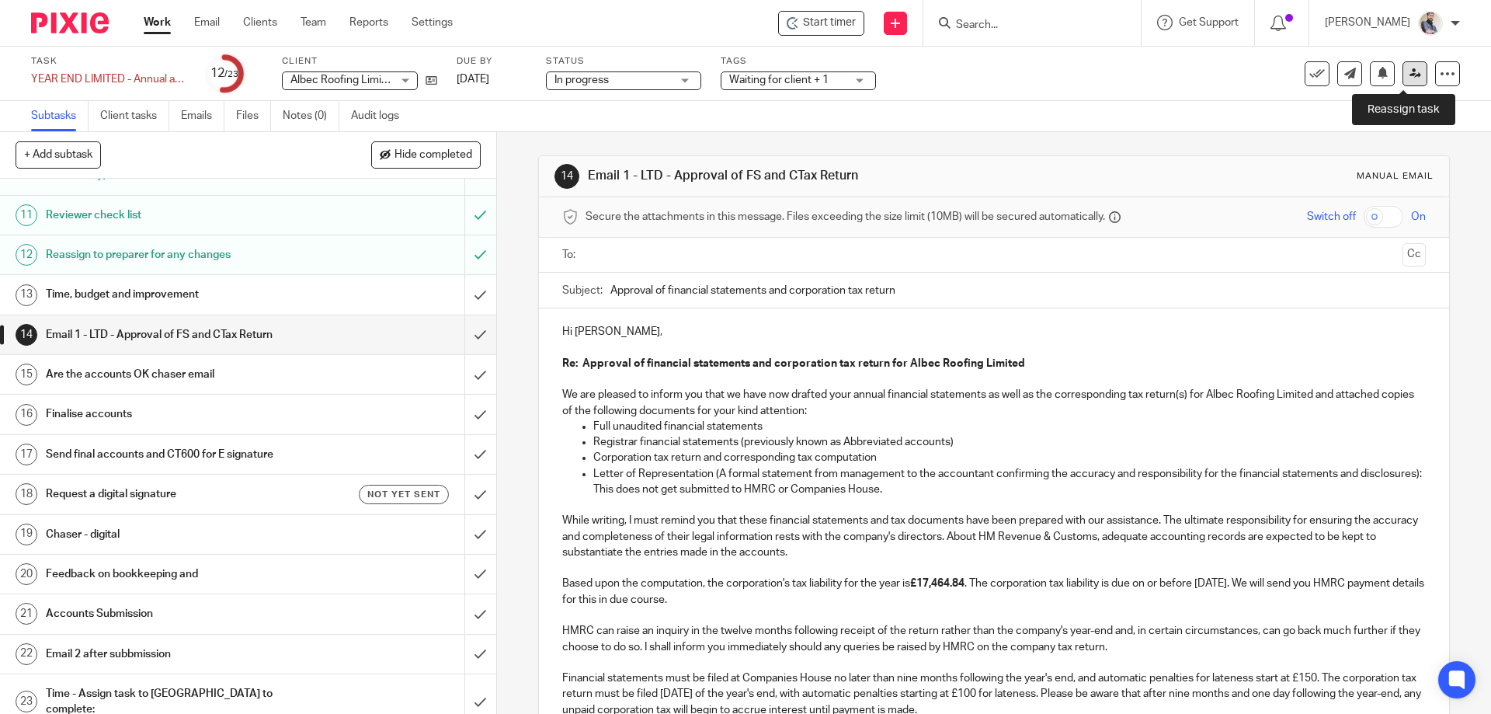
click at [1410, 74] on icon at bounding box center [1416, 74] width 12 height 12
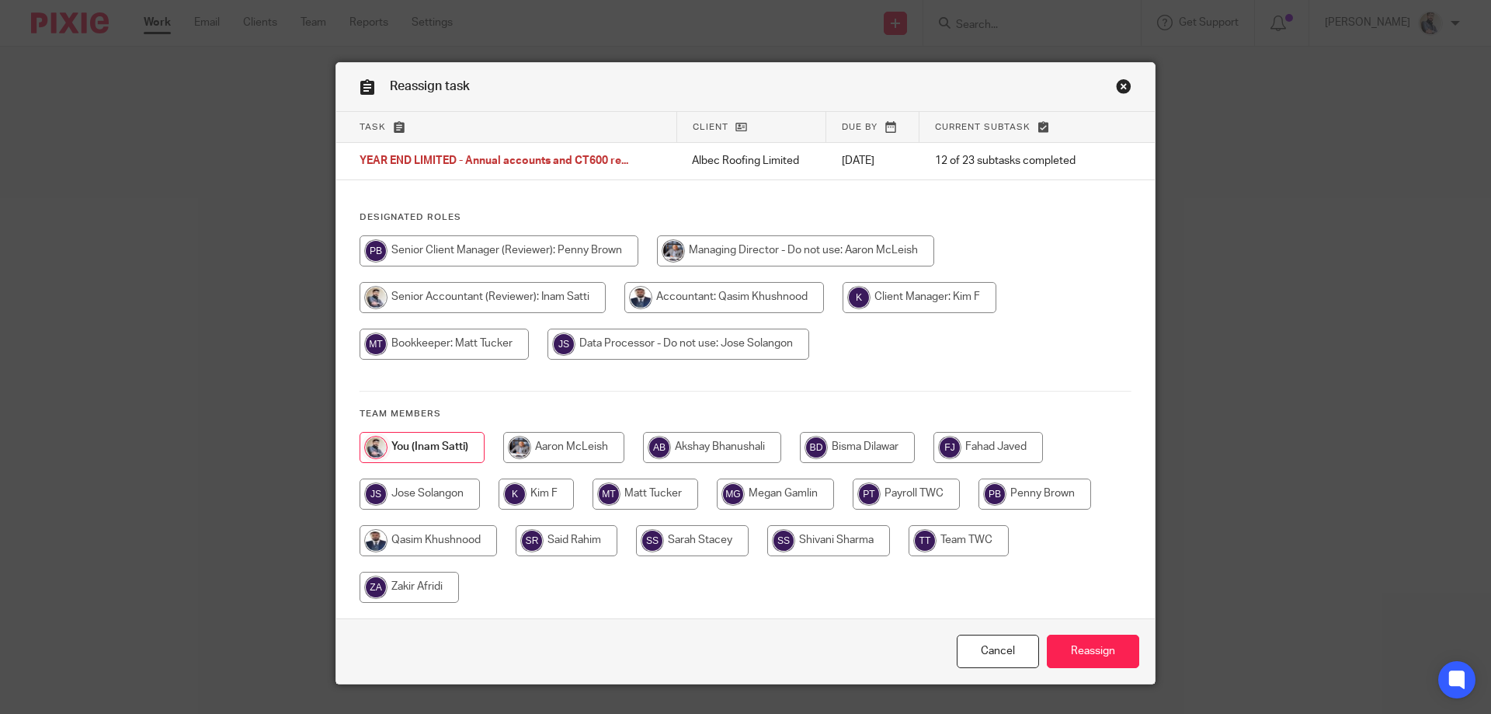
click at [657, 266] on input "radio" at bounding box center [795, 250] width 277 height 31
radio input "true"
click at [1066, 664] on input "Reassign" at bounding box center [1093, 651] width 92 height 33
